Goal: Transaction & Acquisition: Purchase product/service

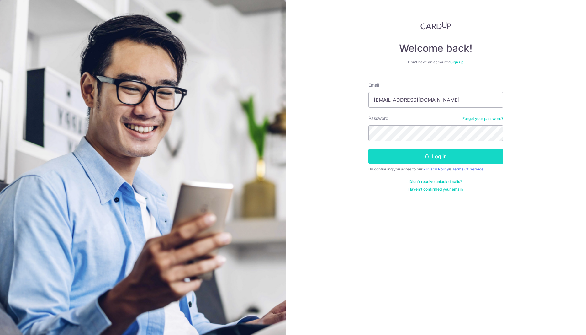
click at [432, 158] on button "Log in" at bounding box center [435, 156] width 135 height 16
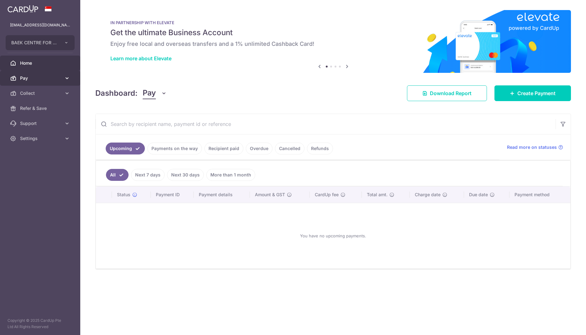
click at [22, 80] on span "Pay" at bounding box center [40, 78] width 41 height 6
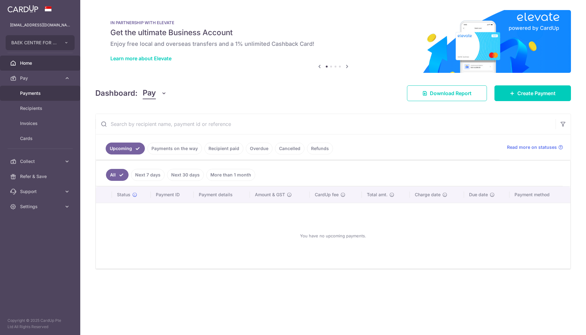
click at [31, 96] on span "Payments" at bounding box center [40, 93] width 41 height 6
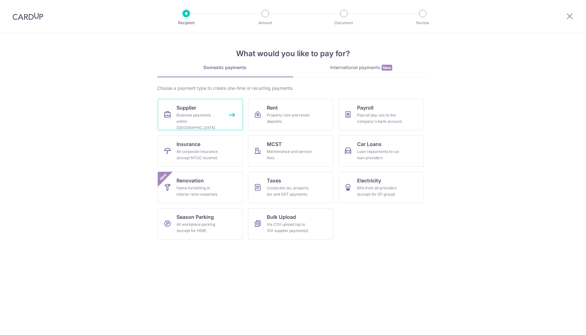
click at [233, 116] on link "Supplier Business payments within Singapore" at bounding box center [200, 114] width 85 height 31
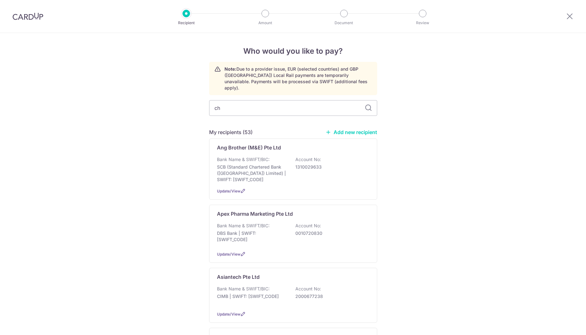
type input "che"
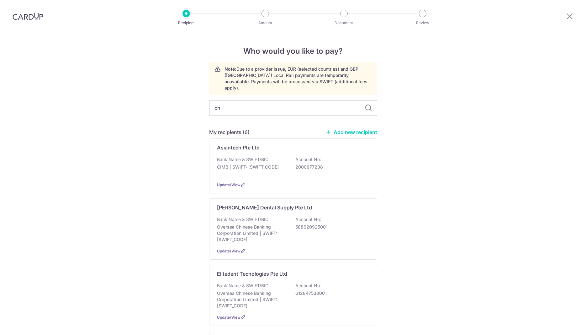
type input "che"
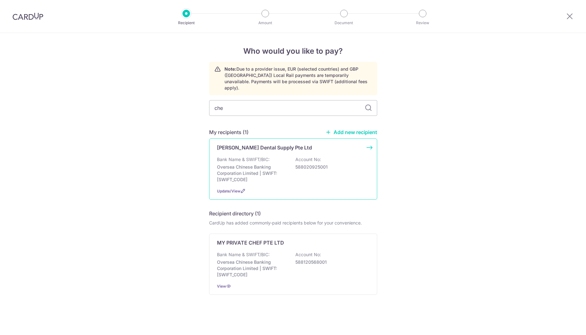
click at [370, 141] on div "Chee Sang Dental Supply Pte Ltd Bank Name & SWIFT/BIC: Oversea Chinese Banking …" at bounding box center [293, 168] width 168 height 61
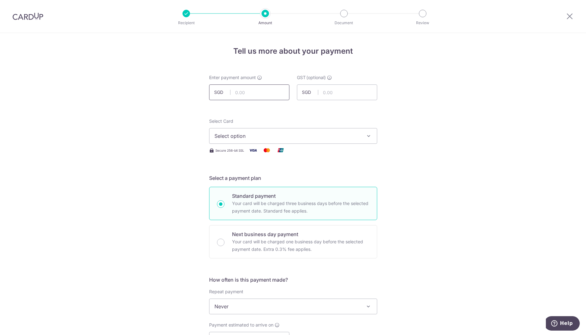
click at [269, 94] on input "text" at bounding box center [249, 92] width 80 height 16
paste input "$119.90"
type input "119.90"
click at [311, 138] on span "Select option" at bounding box center [288, 136] width 146 height 8
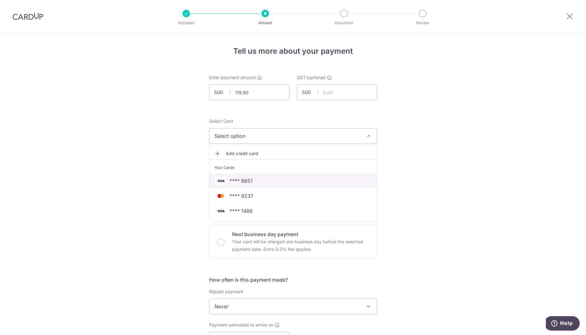
click at [257, 182] on span "**** 8651" at bounding box center [293, 181] width 157 height 8
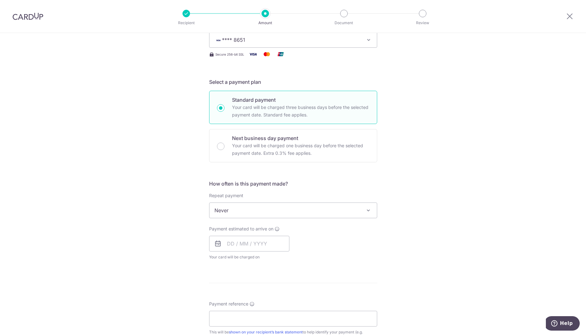
scroll to position [128, 0]
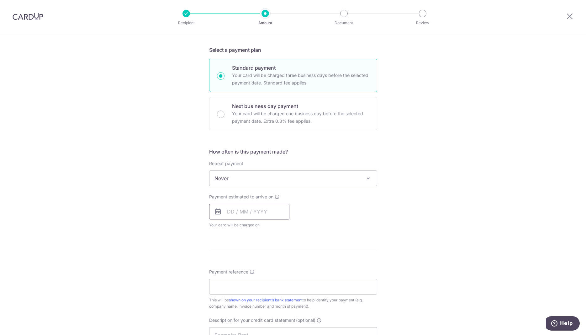
click at [243, 214] on input "text" at bounding box center [249, 212] width 80 height 16
click at [258, 280] on link "15" at bounding box center [260, 281] width 10 height 10
type input "15/10/2025"
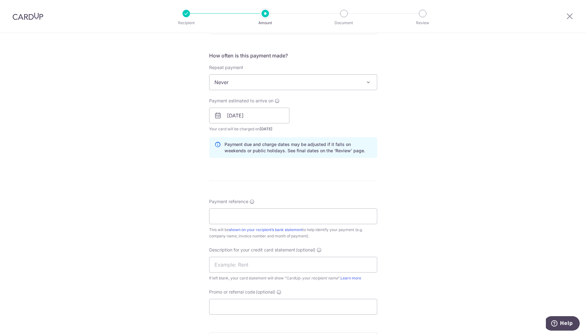
scroll to position [288, 0]
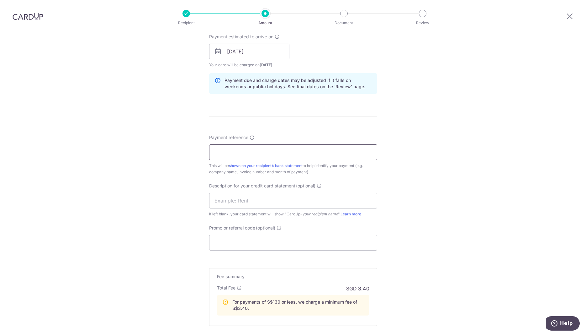
click at [246, 150] on input "Payment reference" at bounding box center [293, 152] width 168 height 16
paste input "INV00081100"
type input "INV00081100"
click at [303, 200] on input "text" at bounding box center [293, 201] width 168 height 16
click at [310, 242] on input "Promo or referral code (optional)" at bounding box center [293, 243] width 168 height 16
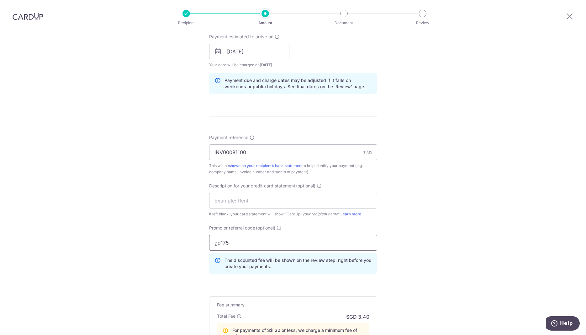
scroll to position [387, 0]
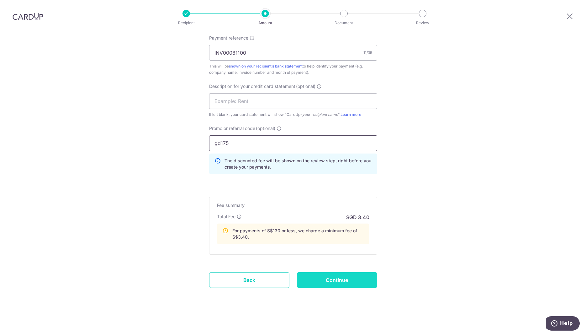
type input "gd175"
click at [320, 281] on input "Continue" at bounding box center [337, 280] width 80 height 16
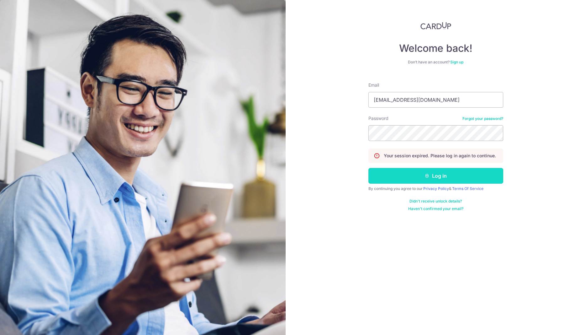
click at [430, 177] on button "Log in" at bounding box center [435, 176] width 135 height 16
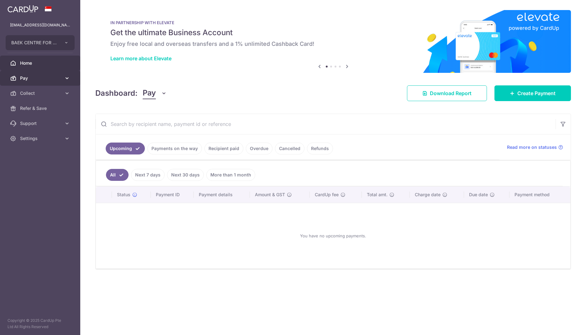
click at [31, 78] on span "Pay" at bounding box center [40, 78] width 41 height 6
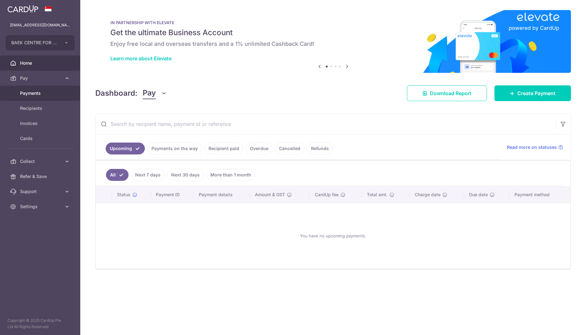
click at [34, 93] on span "Payments" at bounding box center [40, 93] width 41 height 6
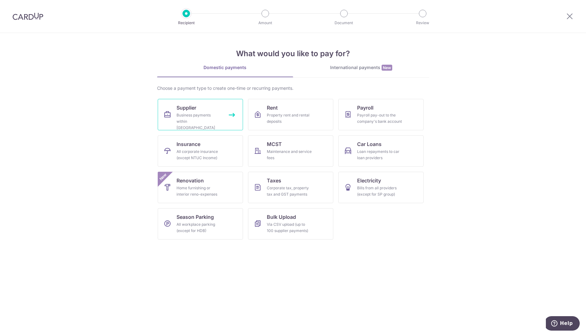
click at [204, 114] on div "Business payments within Singapore" at bounding box center [199, 121] width 45 height 19
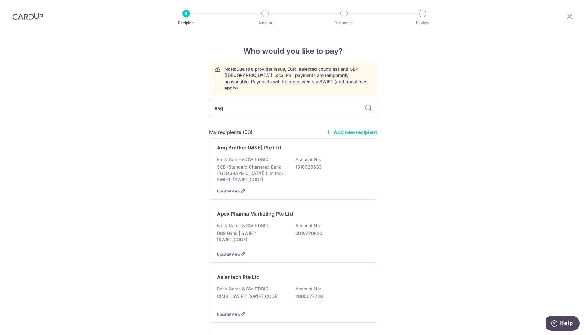
type input "eagl"
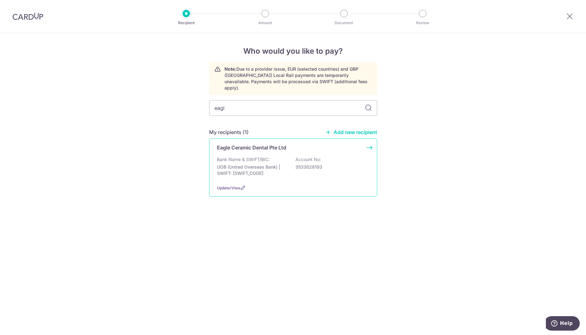
click at [368, 141] on div "Eagle Ceramic Dental Pte Ltd Bank Name & SWIFT/BIC: UOB (United Overseas Bank) …" at bounding box center [293, 167] width 168 height 58
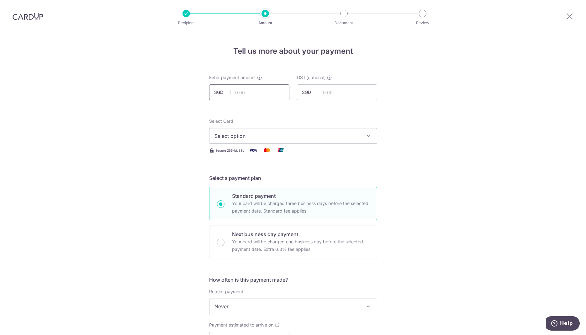
click at [255, 92] on input "text" at bounding box center [249, 92] width 80 height 16
paste input "$1,832.29"
type input "1,832.29"
click at [312, 137] on span "Select option" at bounding box center [288, 136] width 146 height 8
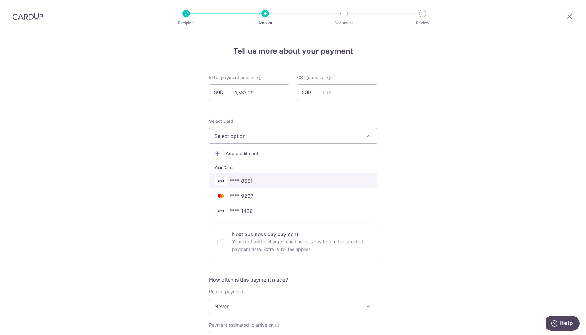
click at [257, 178] on span "**** 8651" at bounding box center [293, 181] width 157 height 8
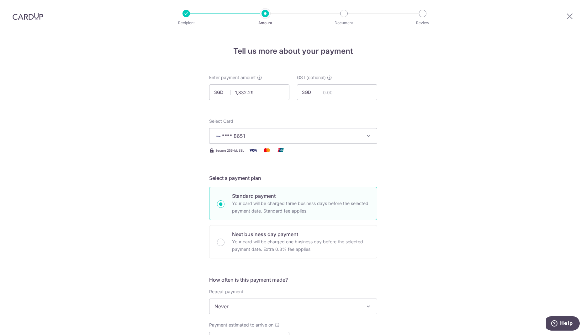
scroll to position [128, 0]
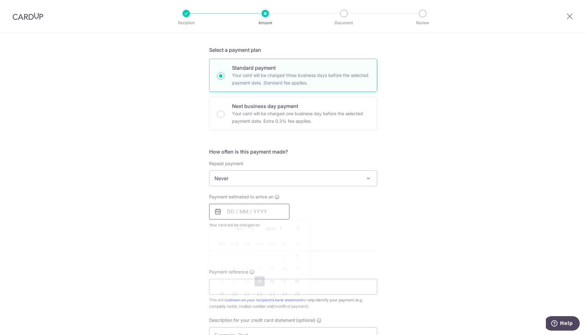
click at [232, 217] on input "text" at bounding box center [249, 212] width 80 height 16
click at [258, 282] on link "15" at bounding box center [260, 281] width 10 height 10
type input "15/10/2025"
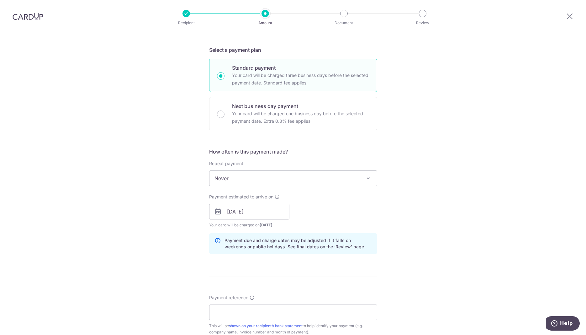
scroll to position [256, 0]
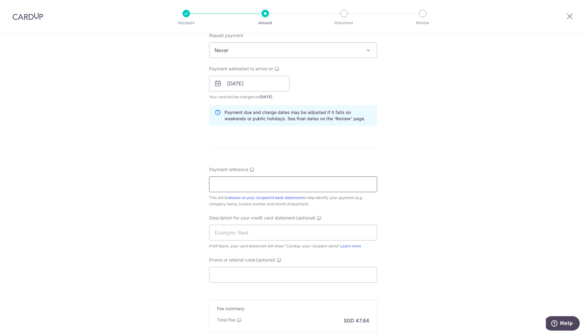
click at [282, 183] on input "Payment reference" at bounding box center [293, 184] width 168 height 16
type input "garden dental"
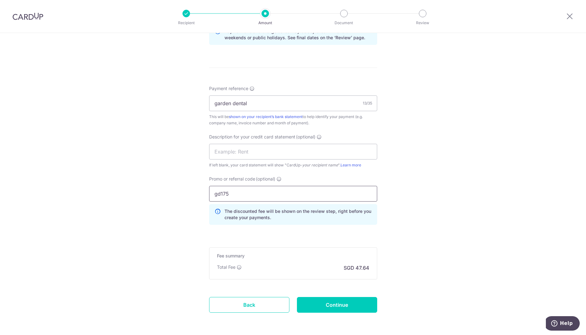
scroll to position [362, 0]
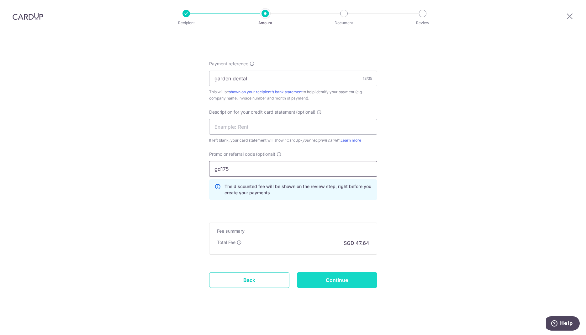
type input "gd175"
click at [327, 281] on input "Continue" at bounding box center [337, 280] width 80 height 16
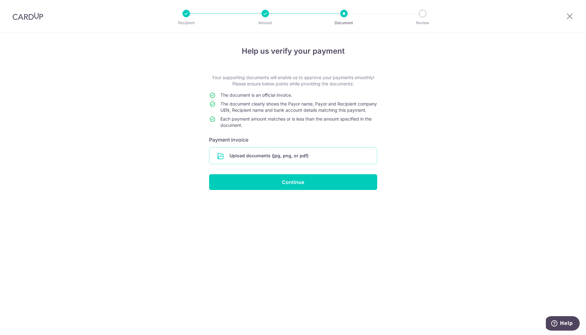
drag, startPoint x: 295, startPoint y: 167, endPoint x: 313, endPoint y: 167, distance: 17.9
click at [304, 164] on input "file" at bounding box center [292, 155] width 167 height 16
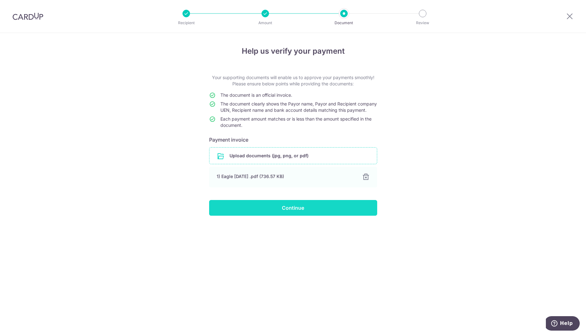
click at [275, 212] on input "Continue" at bounding box center [293, 208] width 168 height 16
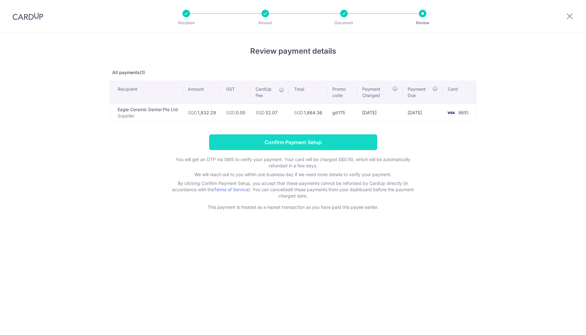
click at [296, 141] on input "Confirm Payment Setup" at bounding box center [293, 142] width 168 height 16
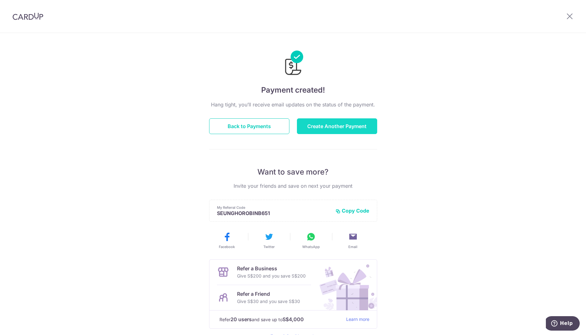
click at [330, 125] on button "Create Another Payment" at bounding box center [337, 126] width 80 height 16
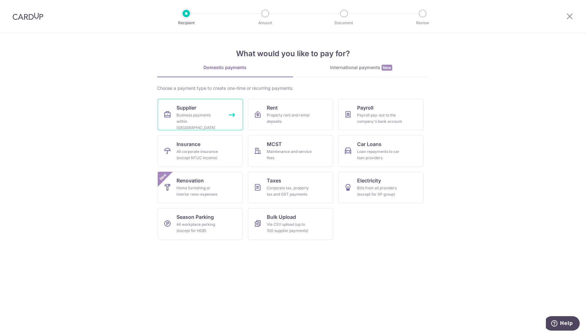
click at [235, 117] on link "Supplier Business payments within [GEOGRAPHIC_DATA]" at bounding box center [200, 114] width 85 height 31
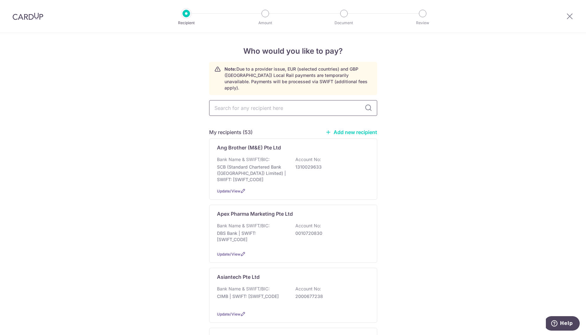
click at [291, 100] on input "text" at bounding box center [293, 108] width 168 height 16
type input "ortho"
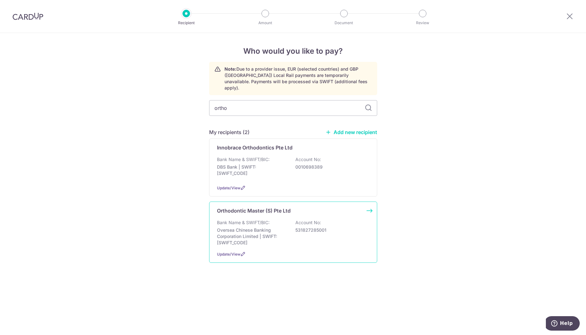
click at [368, 209] on div "Orthodontic Master (S) Pte Ltd Bank Name & SWIFT/BIC: Oversea Chinese Banking C…" at bounding box center [293, 231] width 168 height 61
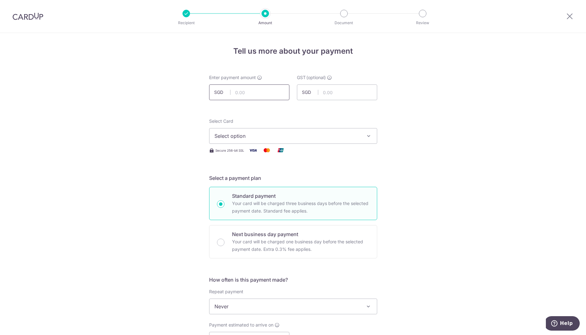
click at [265, 91] on input "text" at bounding box center [249, 92] width 80 height 16
type input "803.33"
click at [273, 134] on span "Select option" at bounding box center [288, 136] width 146 height 8
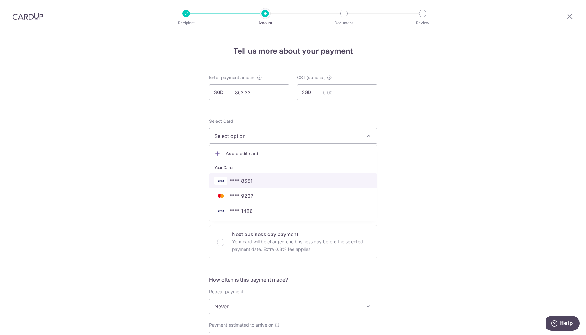
click at [244, 180] on span "**** 8651" at bounding box center [241, 181] width 23 height 8
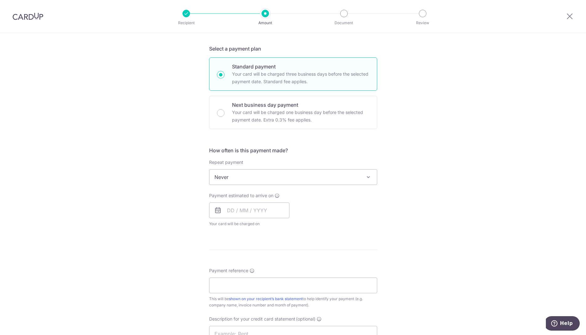
scroll to position [160, 0]
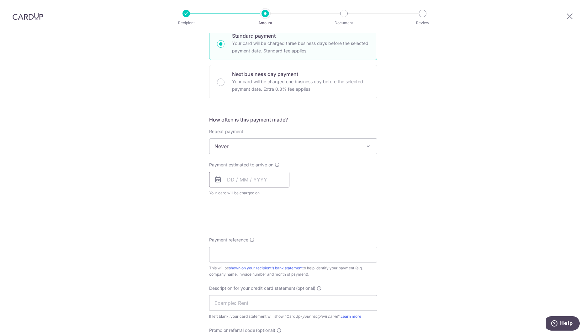
click at [259, 178] on input "text" at bounding box center [249, 180] width 80 height 16
click at [258, 249] on link "15" at bounding box center [260, 249] width 10 height 10
type input "15/10/2025"
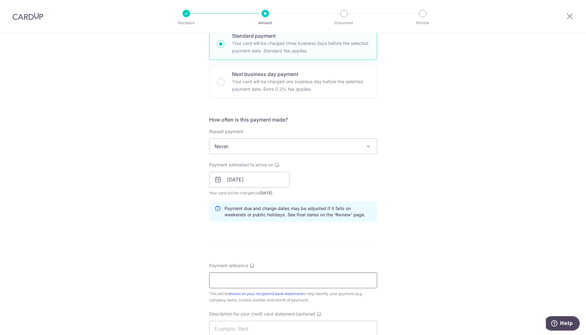
click at [233, 282] on input "Payment reference" at bounding box center [293, 280] width 168 height 16
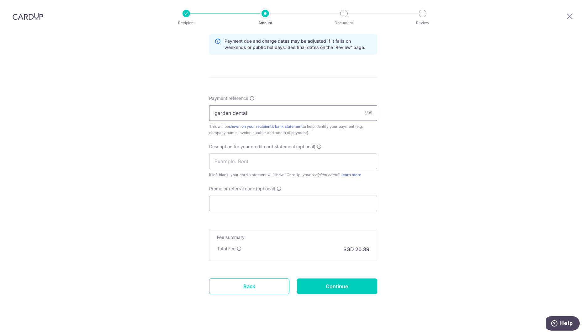
scroll to position [333, 0]
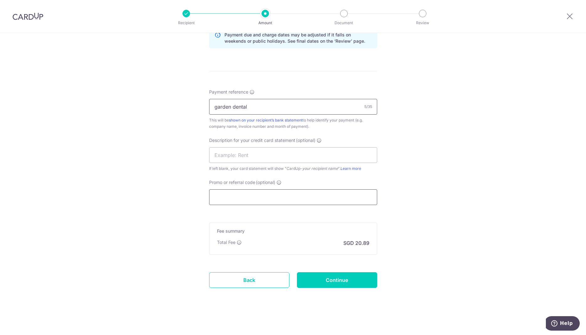
type input "garden dental"
click at [331, 198] on input "Promo or referral code (optional)" at bounding box center [293, 197] width 168 height 16
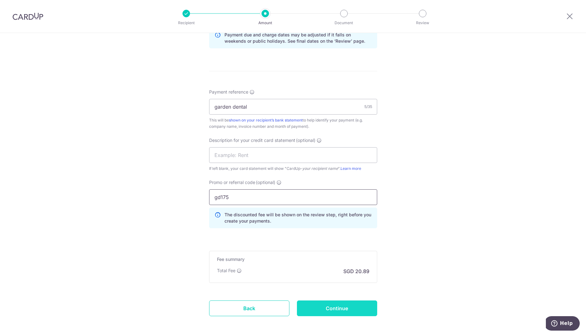
type input "gd175"
click at [341, 311] on input "Continue" at bounding box center [337, 308] width 80 height 16
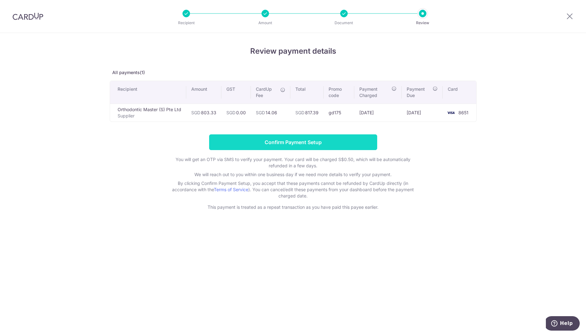
click at [305, 141] on input "Confirm Payment Setup" at bounding box center [293, 142] width 168 height 16
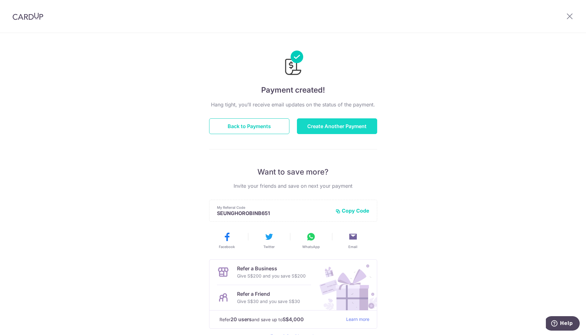
click at [328, 127] on button "Create Another Payment" at bounding box center [337, 126] width 80 height 16
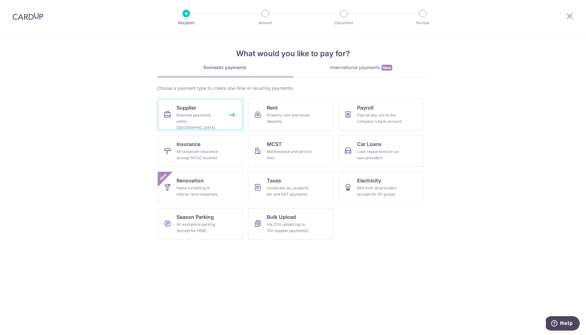
click at [209, 115] on div "Business payments within [GEOGRAPHIC_DATA]" at bounding box center [199, 121] width 45 height 19
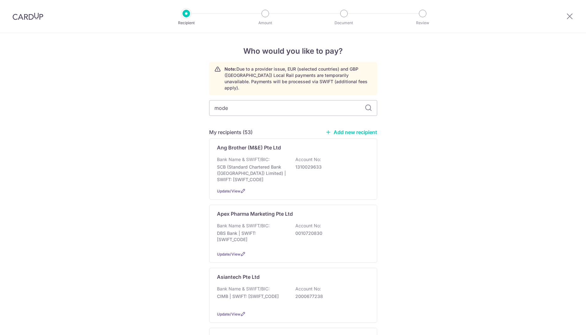
type input "moder"
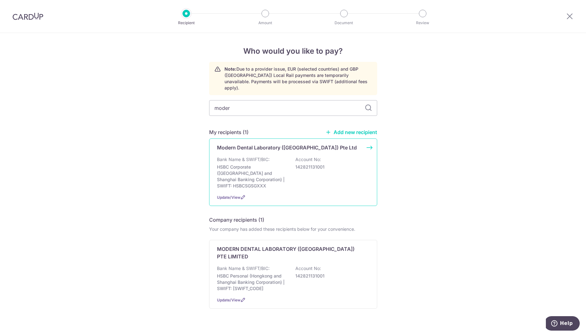
click at [372, 140] on div "Modern Dental Laboratory ([GEOGRAPHIC_DATA]) Pte Ltd Bank Name & SWIFT/BIC: HSB…" at bounding box center [293, 171] width 168 height 67
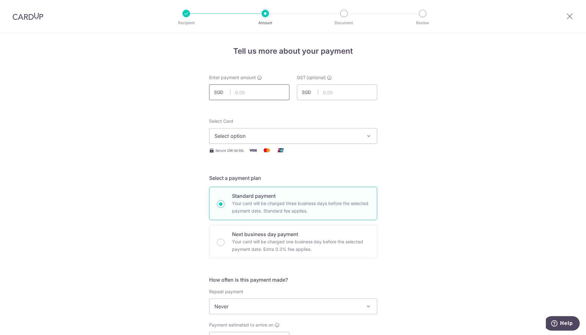
click at [263, 96] on input "text" at bounding box center [249, 92] width 80 height 16
paste input "$1,844.91"
type input "1,844.91"
click at [283, 136] on span "Select option" at bounding box center [288, 136] width 146 height 8
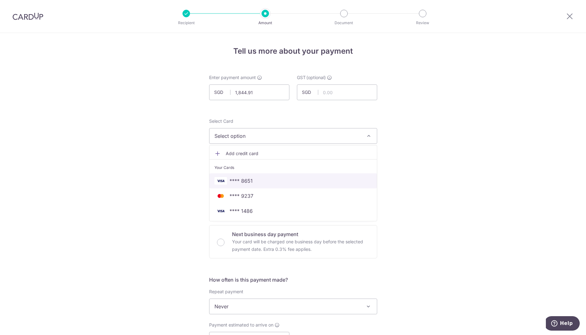
click at [246, 181] on span "**** 8651" at bounding box center [241, 181] width 23 height 8
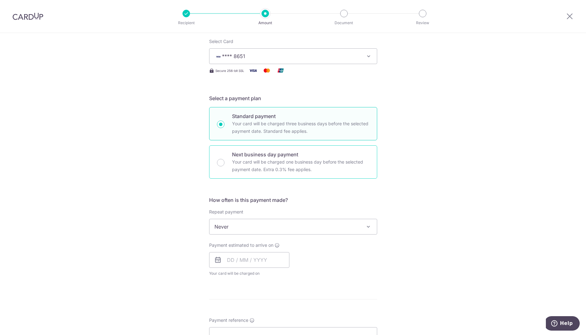
scroll to position [128, 0]
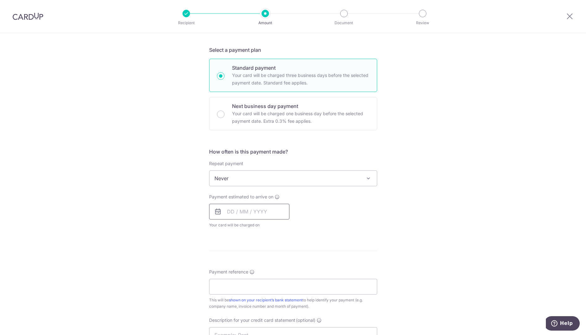
click at [253, 212] on input "text" at bounding box center [249, 212] width 80 height 16
click at [260, 282] on link "15" at bounding box center [260, 281] width 10 height 10
type input "15/10/2025"
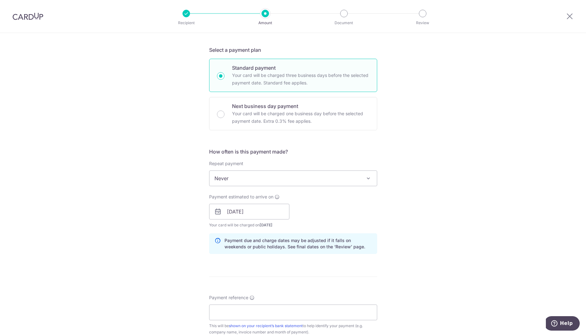
scroll to position [256, 0]
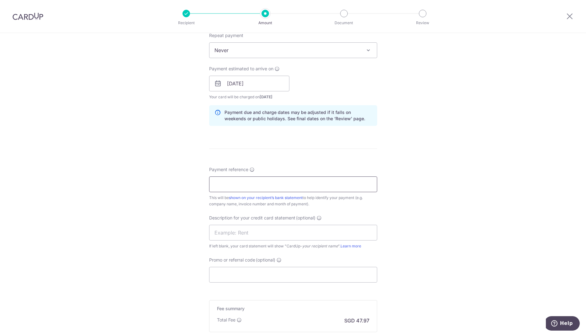
click at [297, 183] on input "Payment reference" at bounding box center [293, 184] width 168 height 16
type input "Garden Dental July 2025"
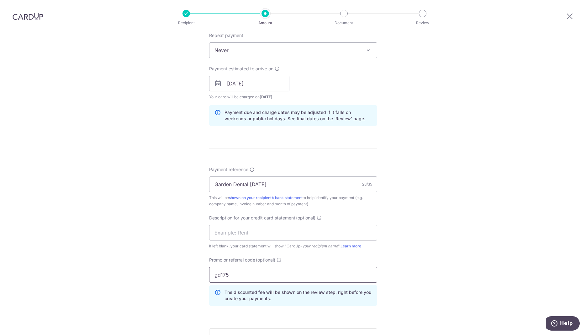
type input "gd175"
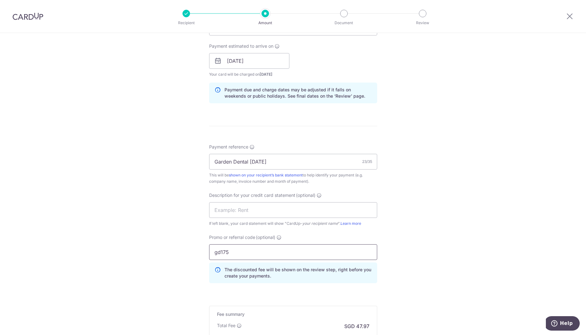
scroll to position [362, 0]
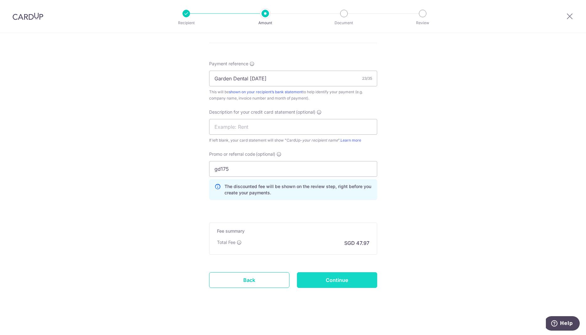
click at [341, 280] on input "Continue" at bounding box center [337, 280] width 80 height 16
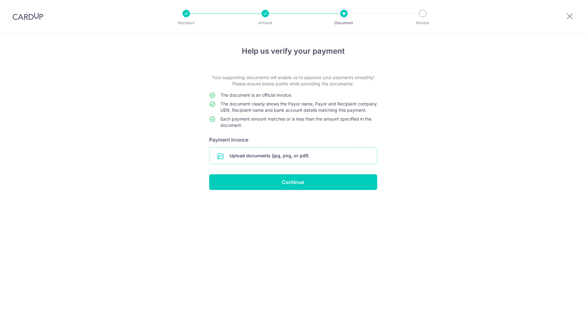
click at [287, 160] on input "file" at bounding box center [292, 155] width 167 height 16
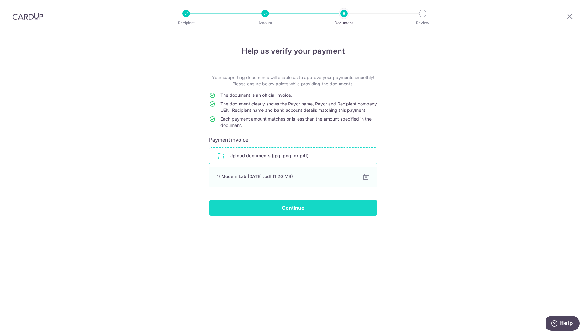
click at [289, 214] on input "Continue" at bounding box center [293, 208] width 168 height 16
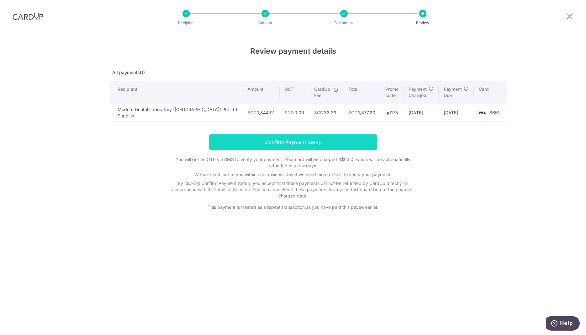
click at [296, 141] on input "Confirm Payment Setup" at bounding box center [293, 142] width 168 height 16
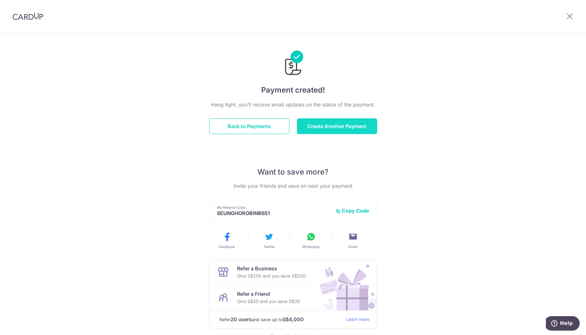
click at [330, 124] on button "Create Another Payment" at bounding box center [337, 126] width 80 height 16
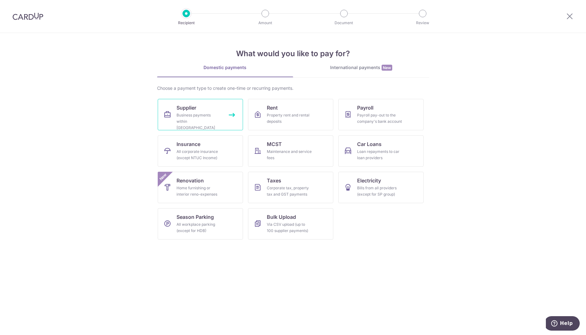
click at [235, 115] on link "Supplier Business payments within [GEOGRAPHIC_DATA]" at bounding box center [200, 114] width 85 height 31
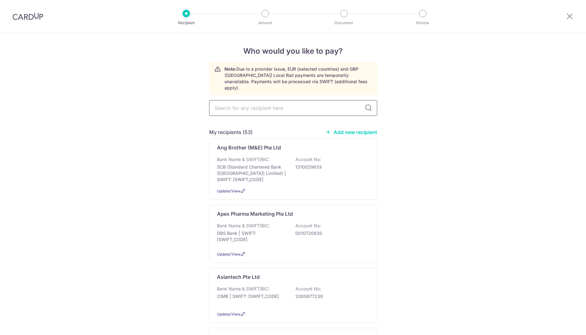
click at [247, 103] on input "text" at bounding box center [293, 108] width 168 height 16
type input "fon"
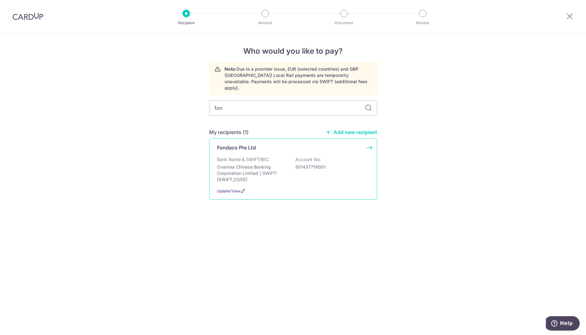
click at [370, 140] on div "Fondaco Pte Ltd Bank Name & SWIFT/BIC: Oversea Chinese Banking Corporation Limi…" at bounding box center [293, 168] width 168 height 61
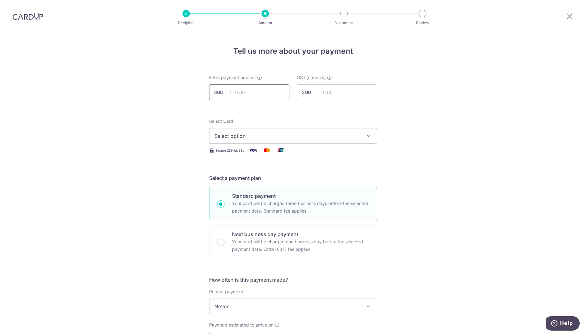
click at [258, 93] on input "text" at bounding box center [249, 92] width 80 height 16
paste input "$353.16"
type input "353.16"
click at [298, 135] on span "Select option" at bounding box center [288, 136] width 146 height 8
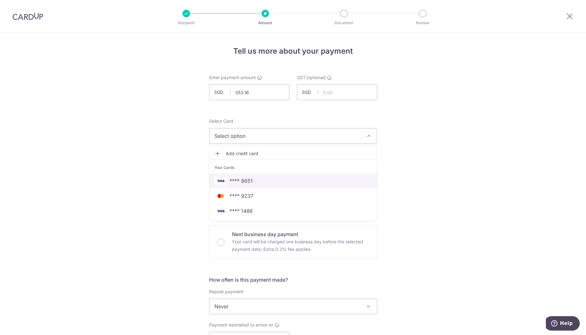
click at [252, 175] on link "**** 8651" at bounding box center [292, 180] width 167 height 15
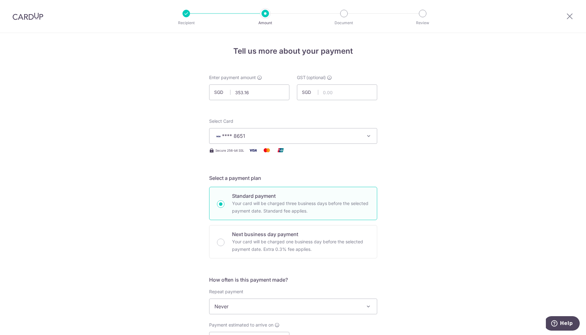
scroll to position [128, 0]
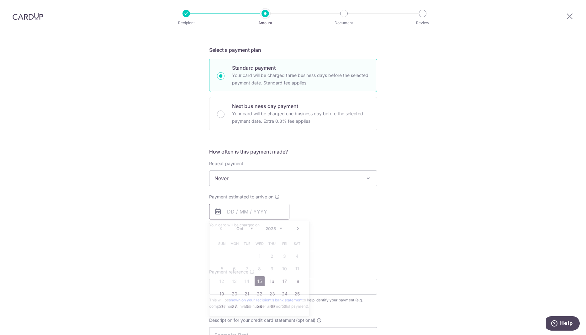
click at [253, 210] on input "text" at bounding box center [249, 212] width 80 height 16
click at [260, 281] on link "15" at bounding box center [260, 281] width 10 height 10
type input "15/10/2025"
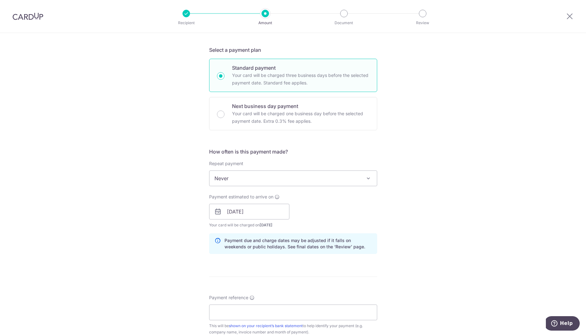
scroll to position [224, 0]
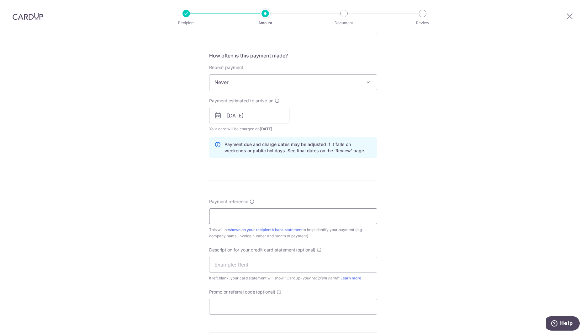
click at [284, 217] on input "Payment reference" at bounding box center [293, 216] width 168 height 16
paste input "GM81251476"
type input "GM81251476"
click at [245, 301] on input "Promo or referral code (optional)" at bounding box center [293, 307] width 168 height 16
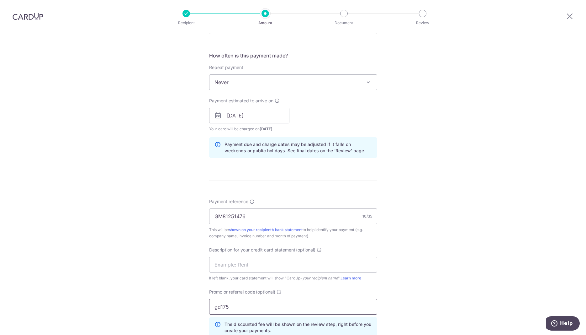
scroll to position [352, 0]
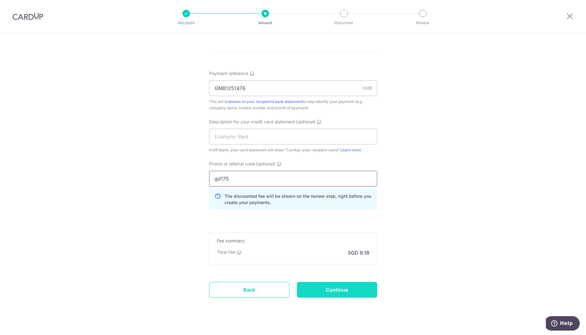
type input "gd175"
click at [327, 288] on input "Continue" at bounding box center [337, 290] width 80 height 16
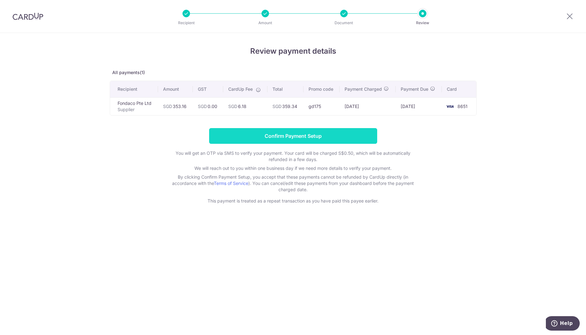
click at [303, 138] on input "Confirm Payment Setup" at bounding box center [293, 136] width 168 height 16
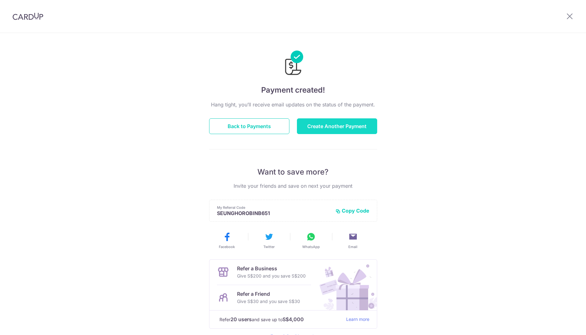
click at [343, 126] on button "Create Another Payment" at bounding box center [337, 126] width 80 height 16
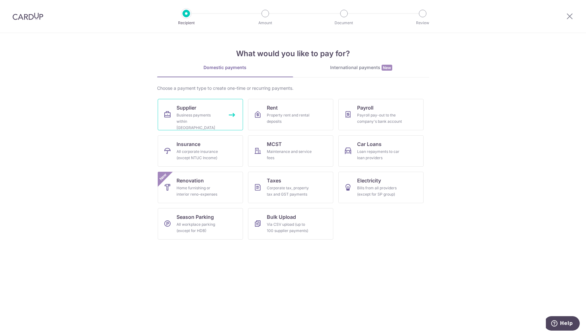
click at [224, 119] on link "Supplier Business payments within [GEOGRAPHIC_DATA]" at bounding box center [200, 114] width 85 height 31
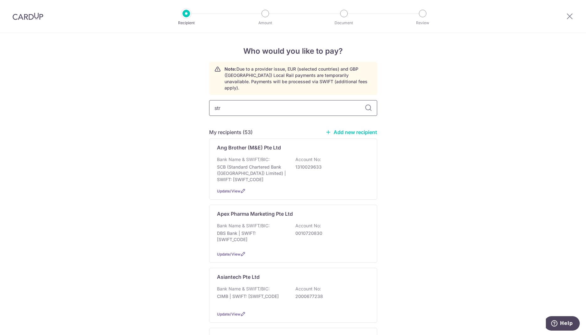
type input "stra"
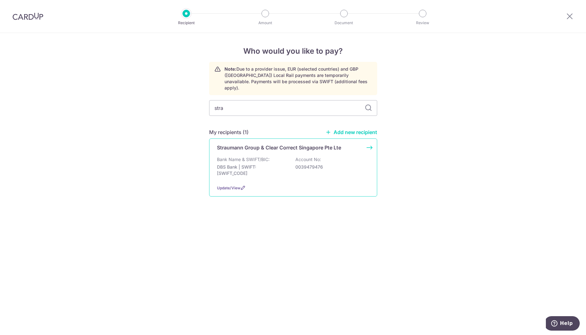
click at [368, 142] on div "Straumann Group & Clear Correct Singapore Pte Lte Bank Name & SWIFT/BIC: DBS Ba…" at bounding box center [293, 167] width 168 height 58
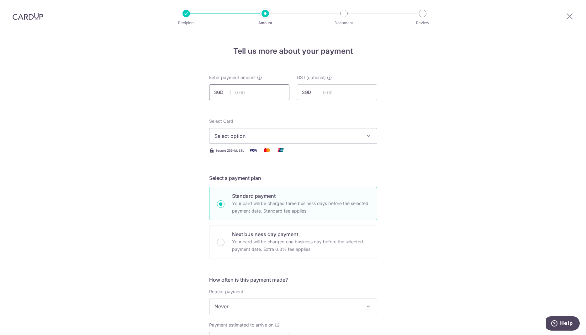
click at [265, 89] on input "text" at bounding box center [249, 92] width 80 height 16
paste input "$301.72"
type input "301.72"
click at [264, 133] on span "Select option" at bounding box center [288, 136] width 146 height 8
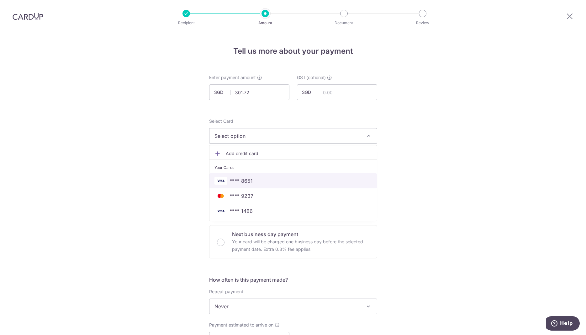
click at [252, 181] on span "**** 8651" at bounding box center [241, 181] width 23 height 8
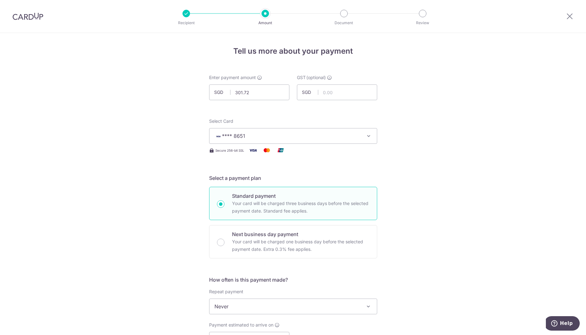
scroll to position [128, 0]
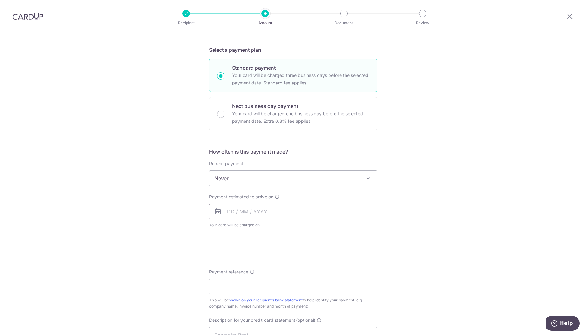
click at [253, 210] on input "text" at bounding box center [249, 212] width 80 height 16
click at [283, 281] on link "17" at bounding box center [285, 281] width 10 height 10
type input "17/10/2025"
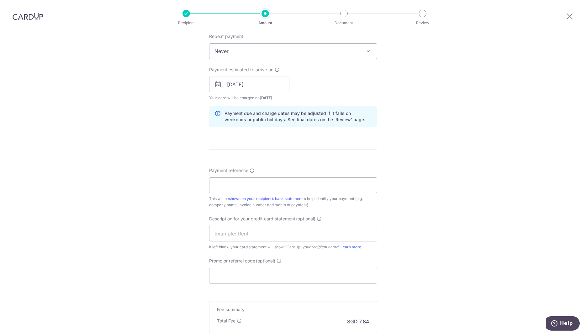
scroll to position [256, 0]
click at [275, 183] on input "Payment reference" at bounding box center [293, 184] width 168 height 16
paste input "976924971"
paste input "977258201"
type input "976924971 977258201"
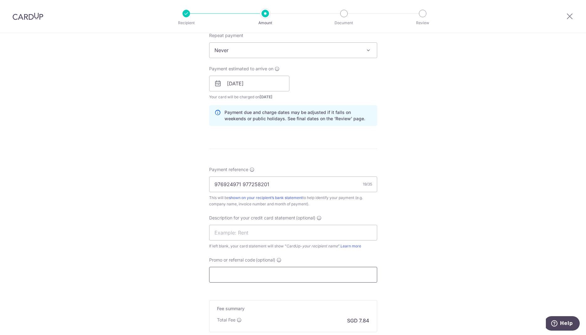
click at [241, 273] on input "Promo or referral code (optional)" at bounding box center [293, 275] width 168 height 16
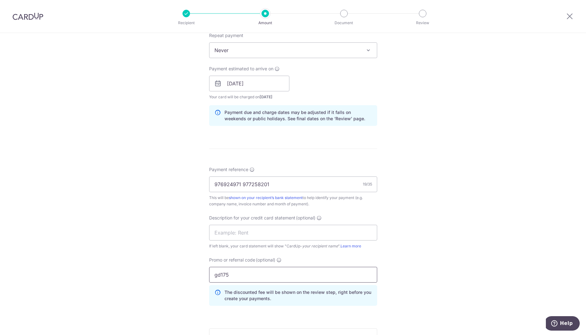
scroll to position [362, 0]
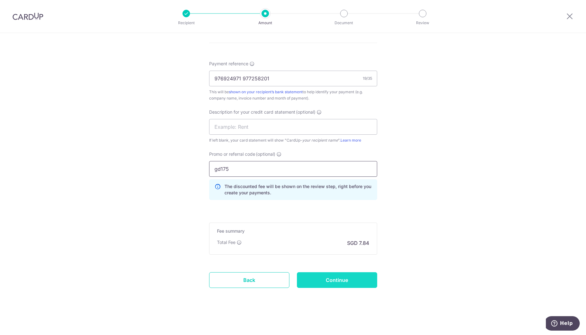
type input "gd175"
click at [334, 279] on input "Continue" at bounding box center [337, 280] width 80 height 16
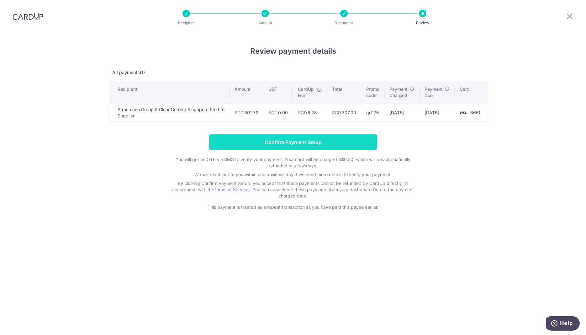
click at [289, 138] on input "Confirm Payment Setup" at bounding box center [293, 142] width 168 height 16
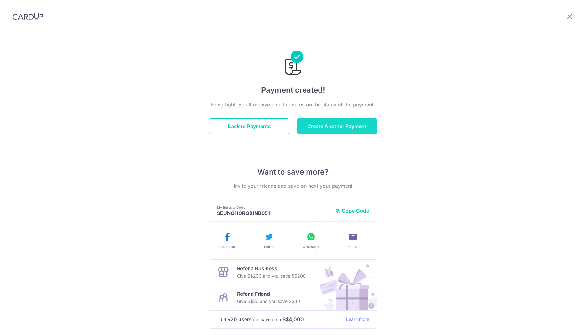
click at [329, 128] on button "Create Another Payment" at bounding box center [337, 126] width 80 height 16
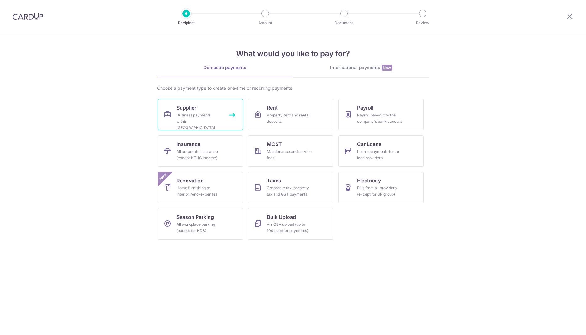
click at [212, 116] on div "Business payments within Singapore" at bounding box center [199, 121] width 45 height 19
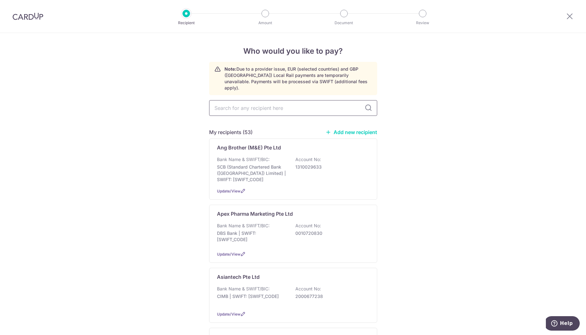
click at [263, 104] on input "text" at bounding box center [293, 108] width 168 height 16
type input "sa"
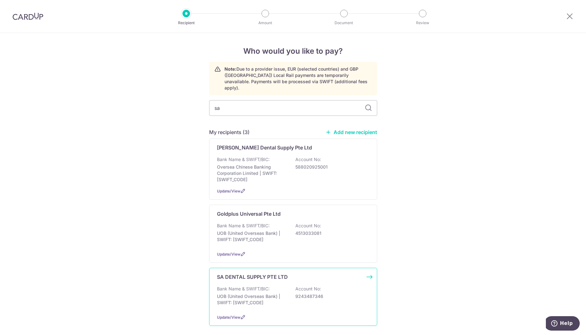
click at [368, 279] on div "SA DENTAL SUPPLY PTE LTD Bank Name & SWIFT/BIC: UOB (United Overseas Bank) | SW…" at bounding box center [293, 297] width 168 height 58
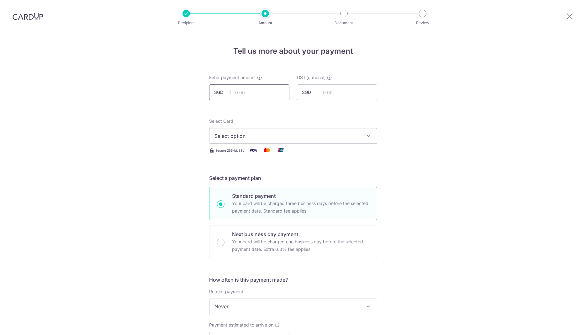
click at [260, 93] on input "text" at bounding box center [249, 92] width 80 height 16
paste input "$519.93"
type input "519.93"
click at [285, 132] on span "Select option" at bounding box center [288, 136] width 146 height 8
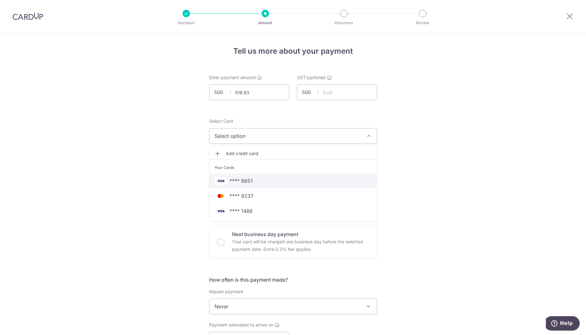
click at [252, 178] on span "**** 8651" at bounding box center [241, 181] width 23 height 8
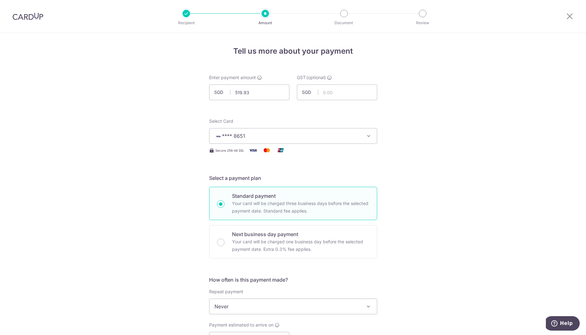
scroll to position [128, 0]
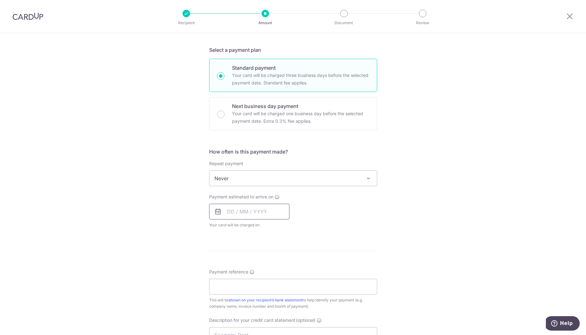
click at [254, 211] on input "text" at bounding box center [249, 212] width 80 height 16
click at [283, 281] on link "17" at bounding box center [285, 281] width 10 height 10
type input "17/10/2025"
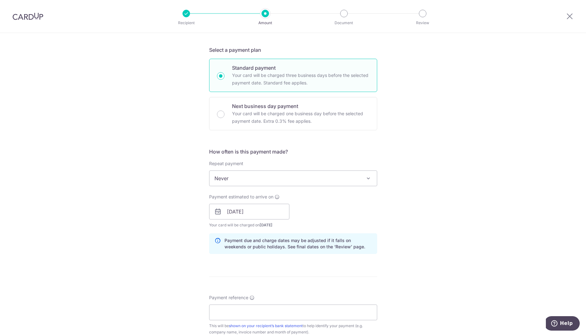
scroll to position [256, 0]
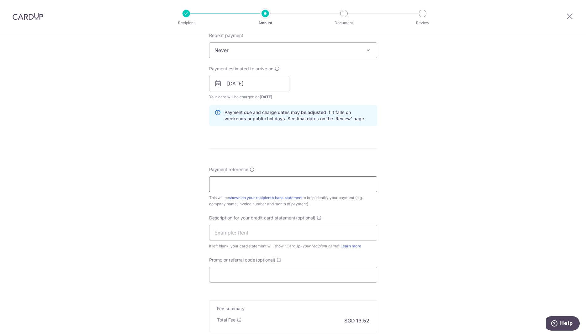
click at [234, 181] on input "Payment reference" at bounding box center [293, 184] width 168 height 16
paste input "IN00207336"
type input "IN00207336"
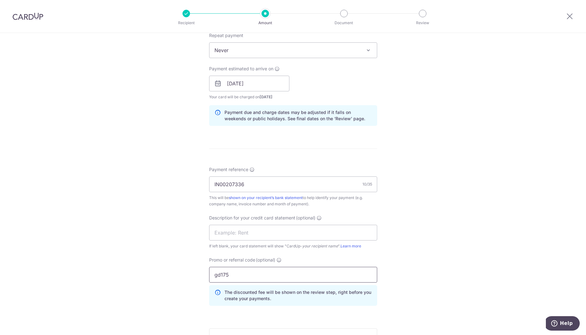
scroll to position [362, 0]
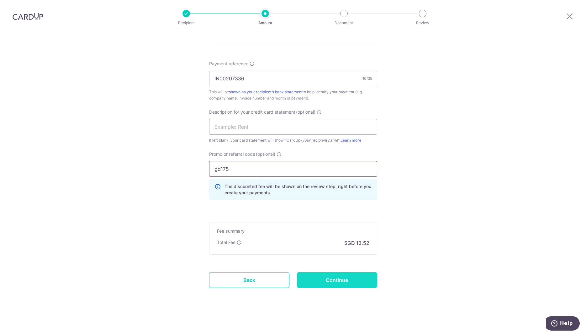
type input "gd175"
click at [338, 280] on input "Continue" at bounding box center [337, 280] width 80 height 16
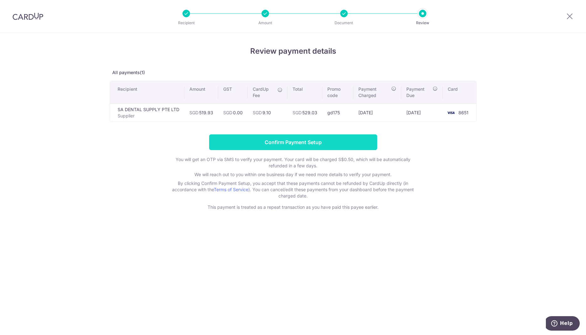
click at [290, 145] on input "Confirm Payment Setup" at bounding box center [293, 142] width 168 height 16
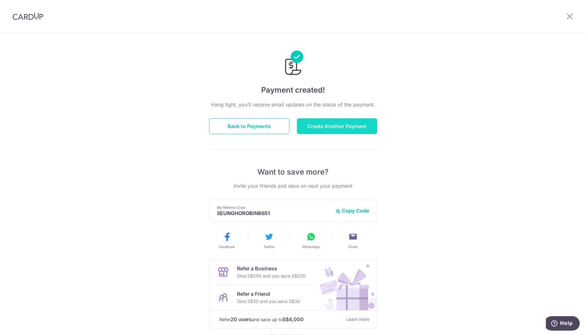
click at [332, 128] on button "Create Another Payment" at bounding box center [337, 126] width 80 height 16
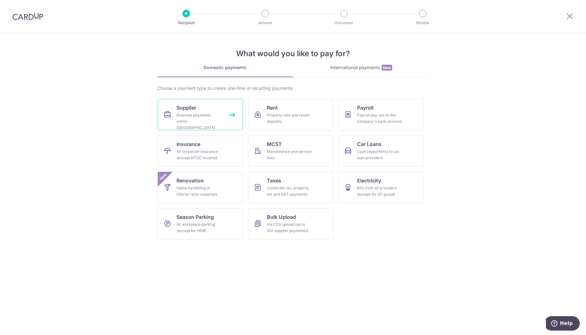
click at [202, 114] on div "Business payments within [GEOGRAPHIC_DATA]" at bounding box center [199, 121] width 45 height 19
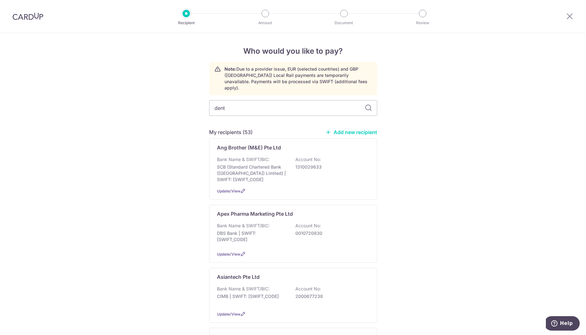
type input "dents"
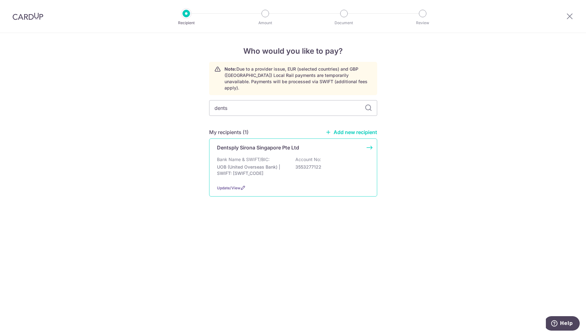
click at [351, 149] on div "Dentsply Sirona Singapore Pte Ltd Bank Name & SWIFT/BIC: UOB (United Overseas B…" at bounding box center [293, 167] width 168 height 58
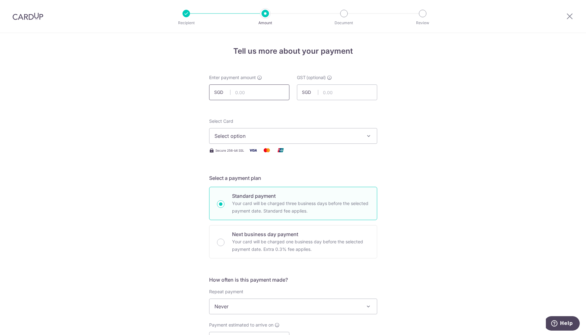
click at [273, 94] on input "text" at bounding box center [249, 92] width 80 height 16
paste input "$278.93"
type input "278.93"
click at [284, 133] on span "Select option" at bounding box center [288, 136] width 146 height 8
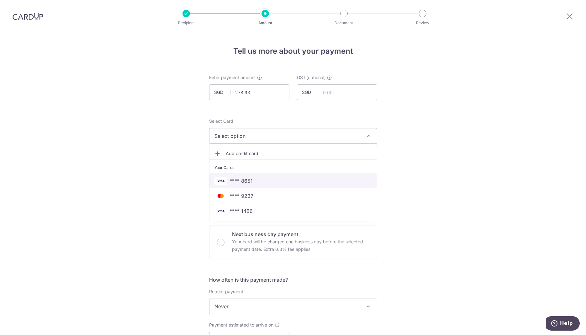
click at [246, 184] on link "**** 8651" at bounding box center [292, 180] width 167 height 15
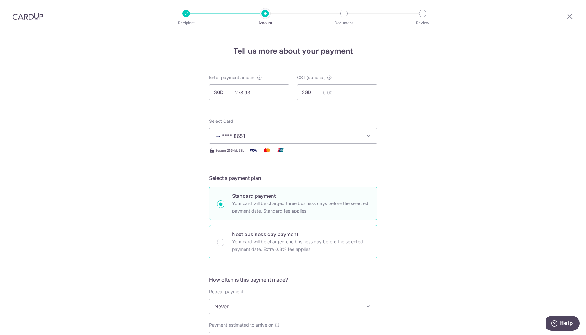
scroll to position [160, 0]
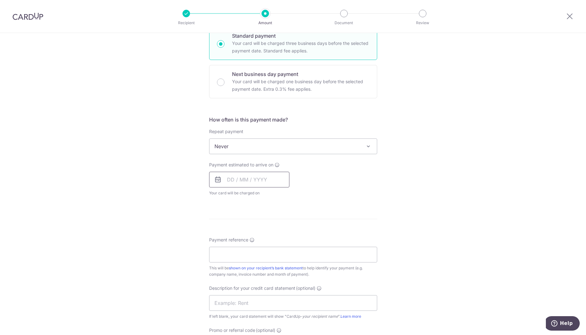
click at [233, 181] on input "text" at bounding box center [249, 180] width 80 height 16
click at [236, 262] on link "20" at bounding box center [235, 262] width 10 height 10
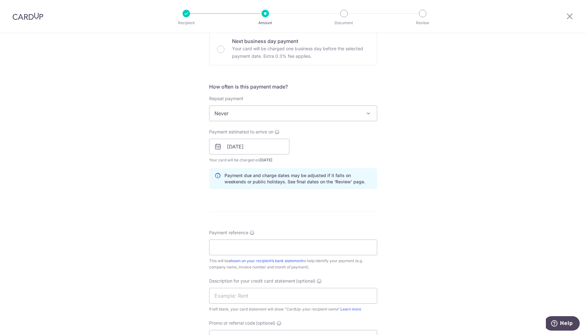
scroll to position [192, 0]
click at [267, 147] on input "20/10/2025" at bounding box center [249, 148] width 80 height 16
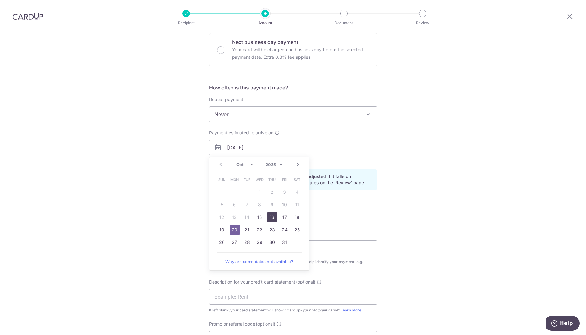
click at [275, 217] on link "16" at bounding box center [272, 217] width 10 height 10
type input "[DATE]"
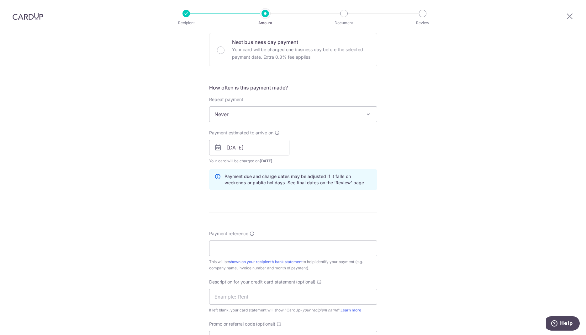
scroll to position [320, 0]
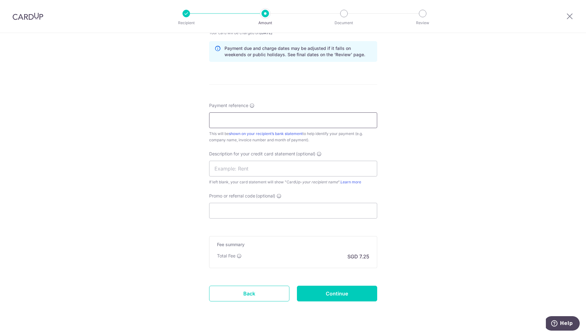
click at [277, 122] on input "Payment reference" at bounding box center [293, 120] width 168 height 16
paste input "SIV-179687"
type input "SIV-179687"
click at [269, 209] on input "Promo or referral code (optional)" at bounding box center [293, 211] width 168 height 16
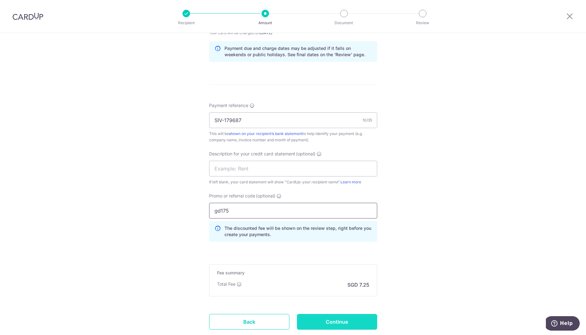
type input "gd175"
click at [340, 322] on input "Continue" at bounding box center [337, 322] width 80 height 16
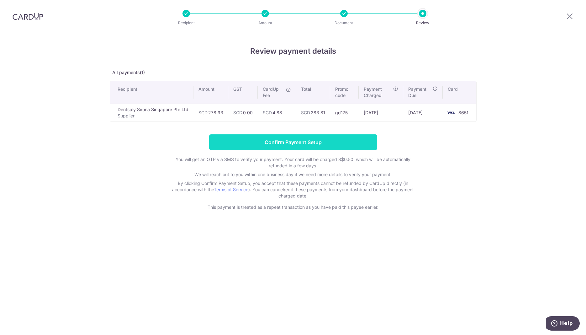
click at [297, 140] on input "Confirm Payment Setup" at bounding box center [293, 142] width 168 height 16
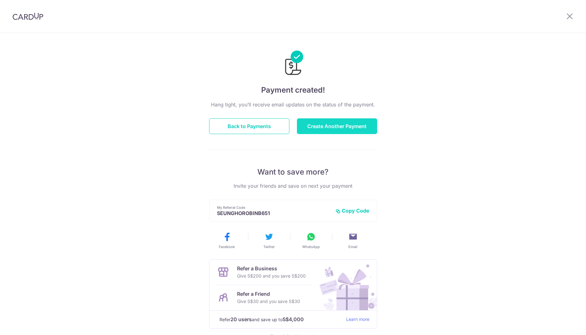
click at [343, 123] on button "Create Another Payment" at bounding box center [337, 126] width 80 height 16
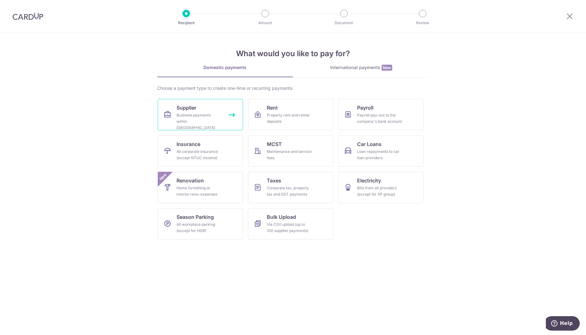
click at [203, 115] on div "Business payments within Singapore" at bounding box center [199, 121] width 45 height 19
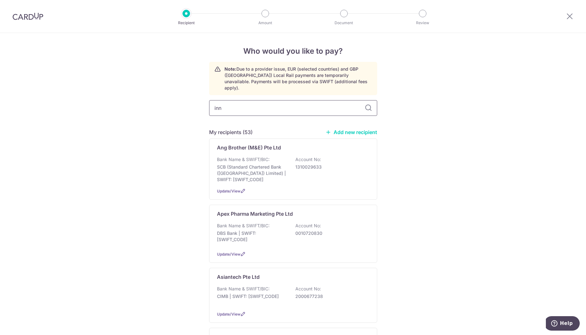
type input "inno"
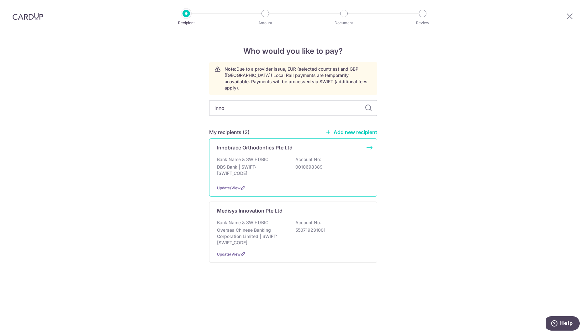
click at [368, 141] on div "Innobrace Orthodontics Pte Ltd Bank Name & SWIFT/BIC: DBS Bank | SWIFT: DBSSSGS…" at bounding box center [293, 167] width 168 height 58
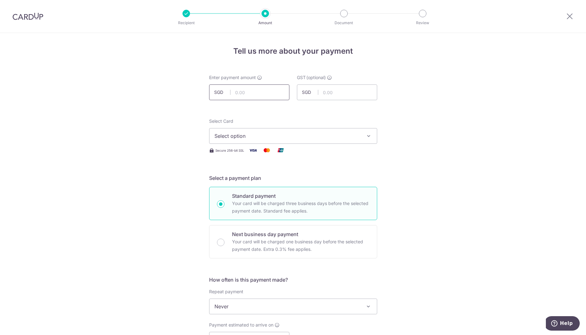
click at [259, 93] on input "text" at bounding box center [249, 92] width 80 height 16
paste input "$365.15"
type input "365.15"
click at [272, 134] on span "Select option" at bounding box center [288, 136] width 146 height 8
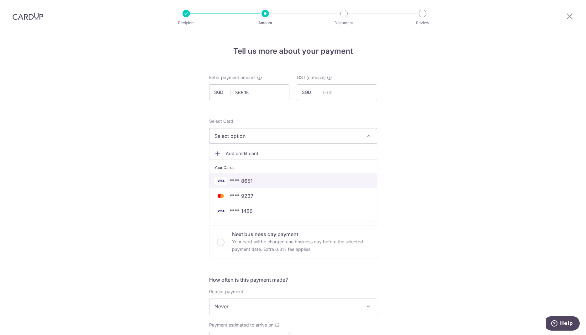
click at [249, 181] on span "**** 8651" at bounding box center [241, 181] width 23 height 8
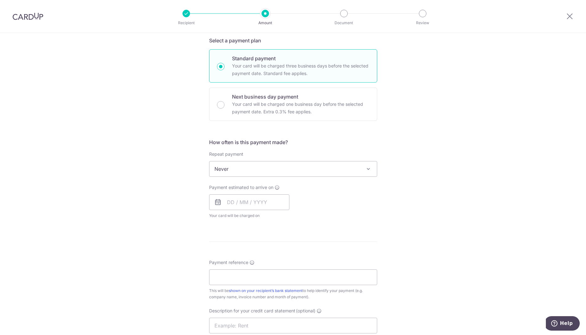
scroll to position [160, 0]
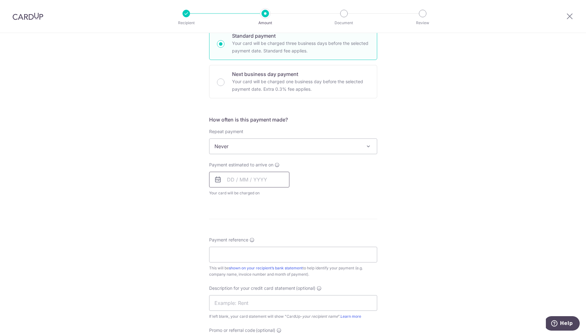
click at [257, 177] on input "text" at bounding box center [249, 180] width 80 height 16
click at [259, 249] on link "15" at bounding box center [260, 249] width 10 height 10
type input "15/10/2025"
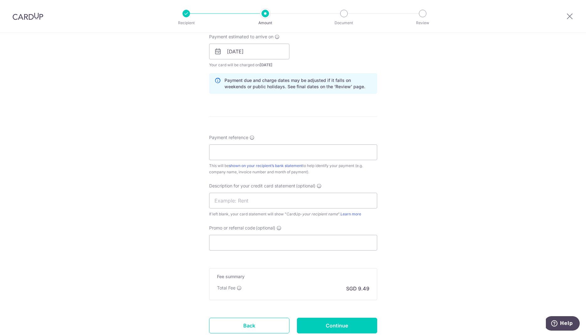
scroll to position [320, 0]
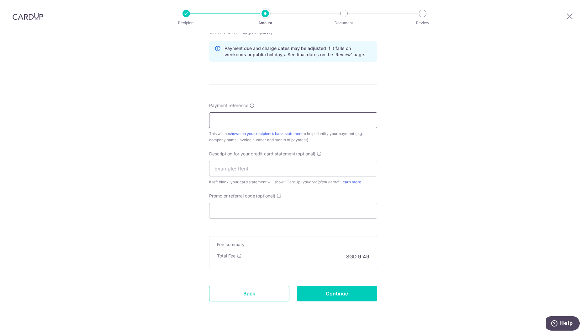
click at [225, 124] on input "Payment reference" at bounding box center [293, 120] width 168 height 16
paste input "25111304"
paste input "25111369"
type input "25111304 25111369"
click at [243, 167] on input "text" at bounding box center [293, 169] width 168 height 16
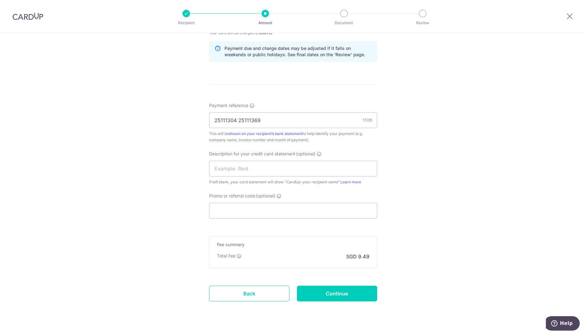
click at [240, 201] on div "Promo or referral code (optional) The discounted fee will be shown on the revie…" at bounding box center [293, 206] width 168 height 26
click at [237, 208] on input "Promo or referral code (optional)" at bounding box center [293, 211] width 168 height 16
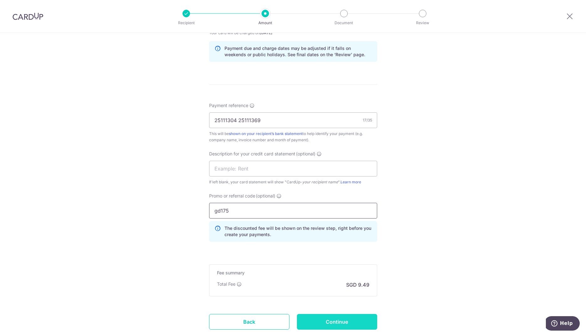
type input "gd175"
click at [339, 322] on input "Continue" at bounding box center [337, 322] width 80 height 16
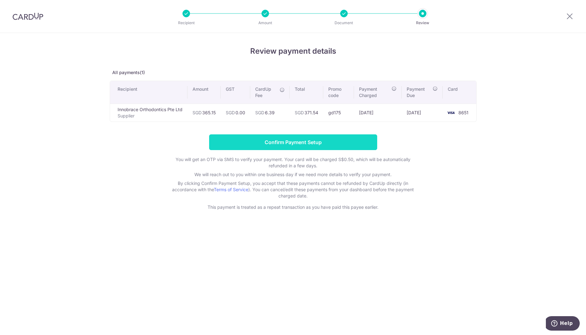
click at [292, 143] on input "Confirm Payment Setup" at bounding box center [293, 142] width 168 height 16
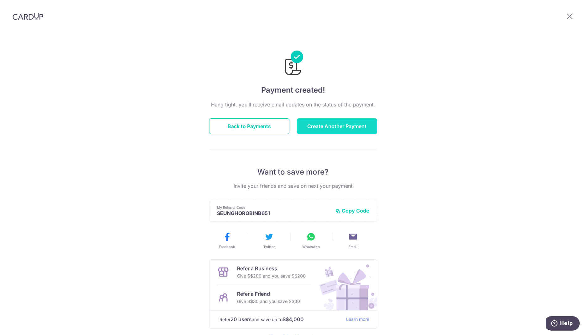
click at [330, 121] on button "Create Another Payment" at bounding box center [337, 126] width 80 height 16
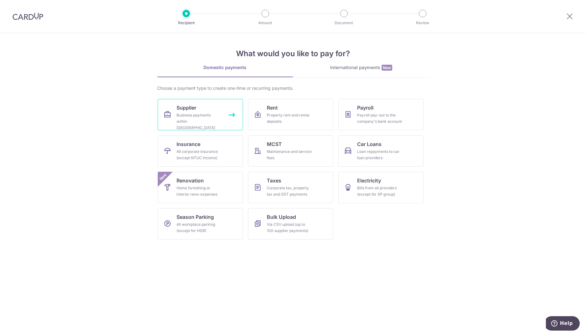
click at [209, 117] on div "Business payments within [GEOGRAPHIC_DATA]" at bounding box center [199, 121] width 45 height 19
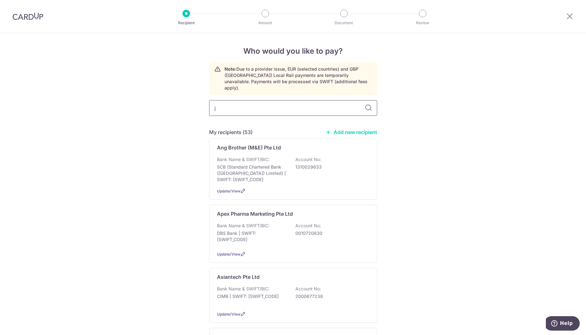
type input "jp"
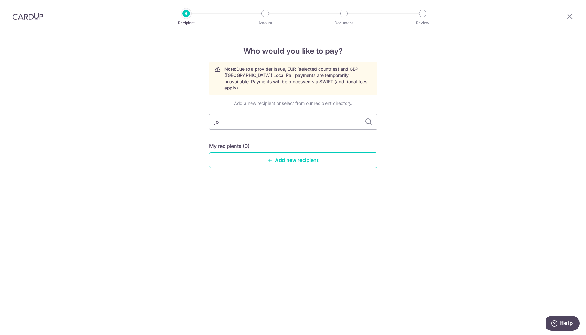
type input "joy"
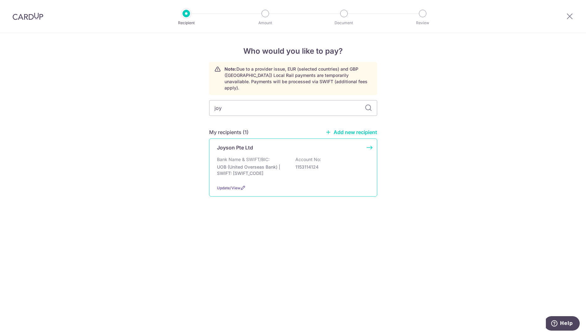
click at [368, 141] on div "Joyson Pte Ltd Bank Name & SWIFT/BIC: UOB (United Overseas Bank) | SWIFT: [SWIF…" at bounding box center [293, 167] width 168 height 58
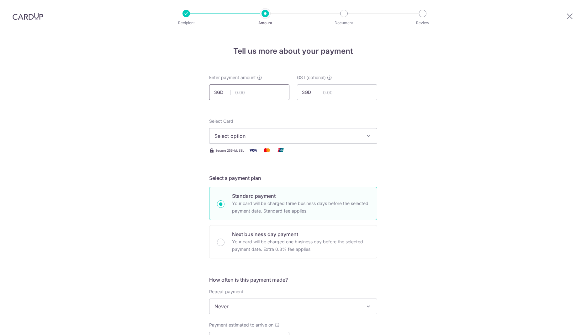
click at [252, 92] on input "text" at bounding box center [249, 92] width 80 height 16
paste input "$245.25"
type input "245.25"
click at [364, 138] on button "Select option" at bounding box center [293, 136] width 168 height 16
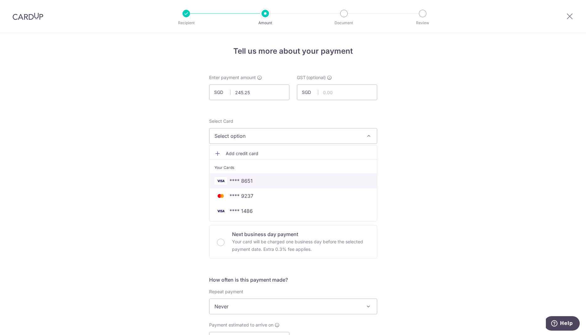
click at [290, 179] on span "**** 8651" at bounding box center [293, 181] width 157 height 8
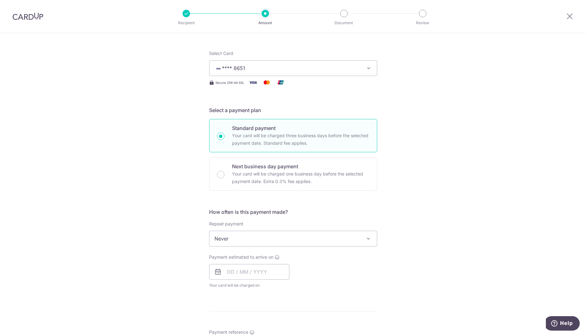
scroll to position [128, 0]
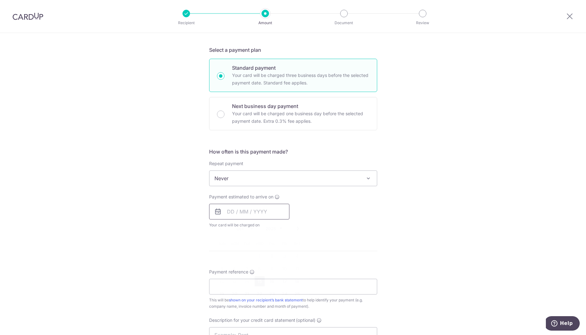
click at [250, 214] on input "text" at bounding box center [249, 212] width 80 height 16
click at [271, 280] on link "16" at bounding box center [272, 281] width 10 height 10
type input "[DATE]"
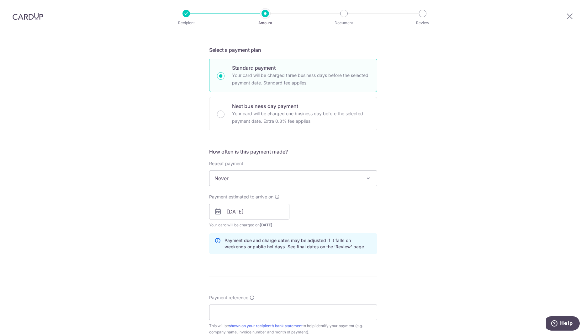
scroll to position [256, 0]
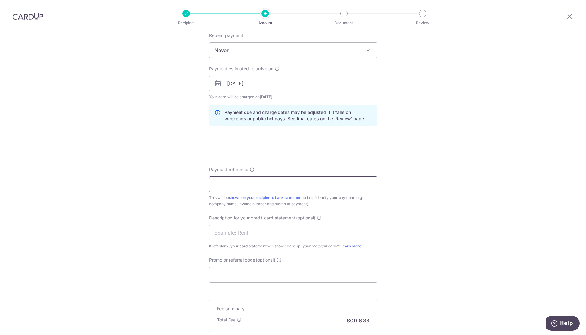
click at [268, 184] on input "Payment reference" at bounding box center [293, 184] width 168 height 16
paste input "ST-2509 - 0262"
type input "ST-2509 - 0262"
click at [280, 233] on input "text" at bounding box center [293, 233] width 168 height 16
click at [257, 275] on input "Promo or referral code (optional)" at bounding box center [293, 275] width 168 height 16
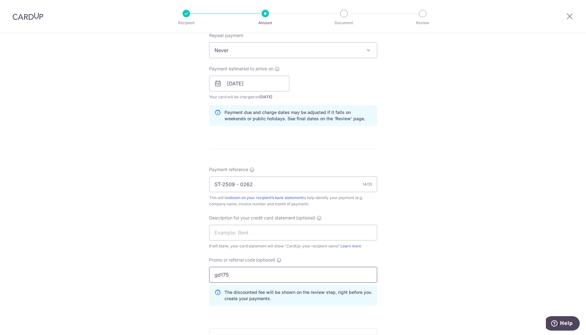
scroll to position [362, 0]
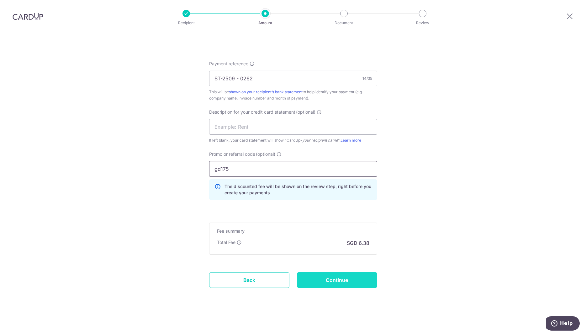
type input "gd175"
click at [330, 280] on input "Continue" at bounding box center [337, 280] width 80 height 16
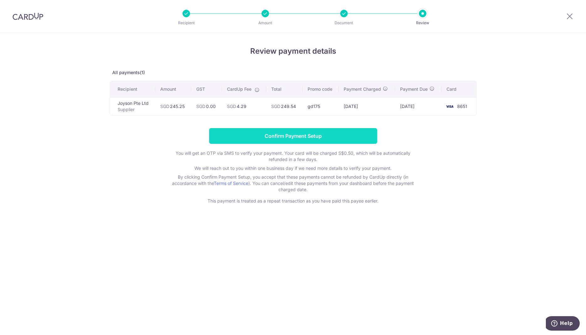
click at [294, 137] on input "Confirm Payment Setup" at bounding box center [293, 136] width 168 height 16
